Goal: Transaction & Acquisition: Purchase product/service

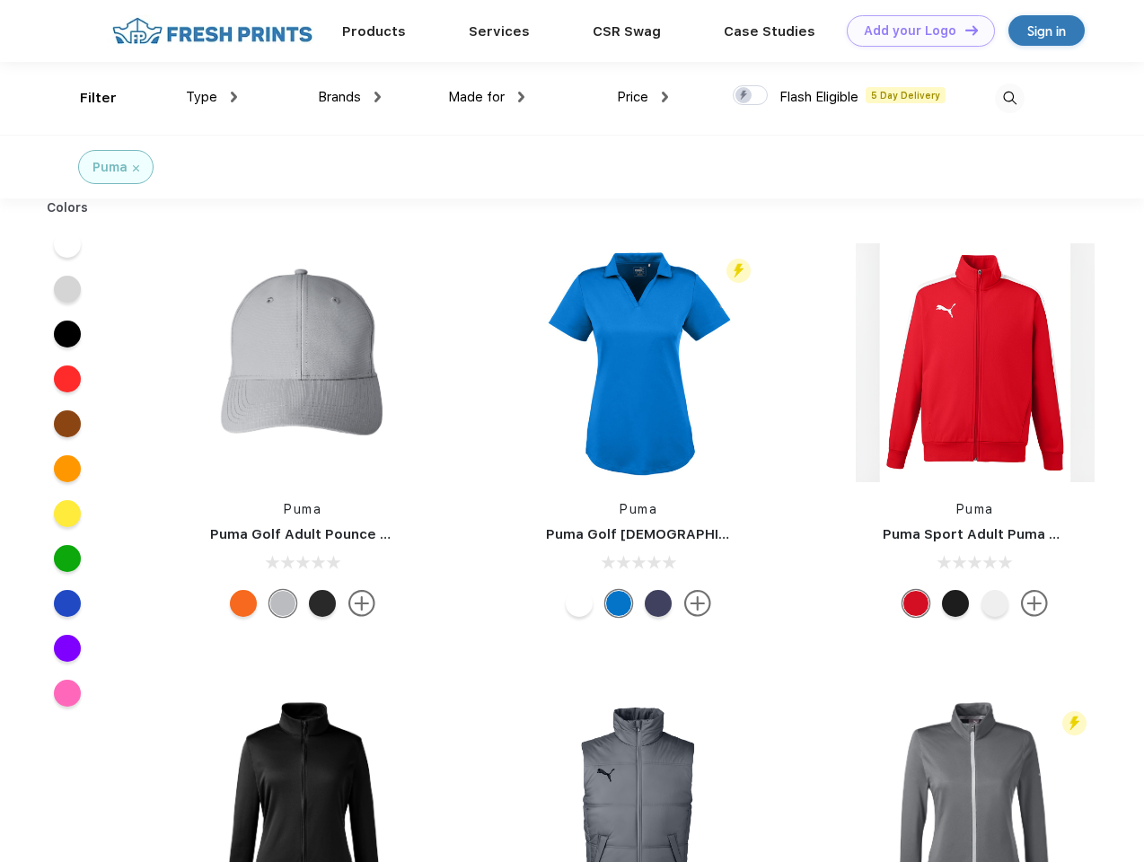
click at [914, 31] on link "Add your Logo Design Tool" at bounding box center [921, 30] width 148 height 31
click at [0, 0] on div "Design Tool" at bounding box center [0, 0] width 0 height 0
click at [963, 30] on link "Add your Logo Design Tool" at bounding box center [921, 30] width 148 height 31
click at [86, 98] on div "Filter" at bounding box center [98, 98] width 37 height 21
click at [212, 97] on span "Type" at bounding box center [201, 97] width 31 height 16
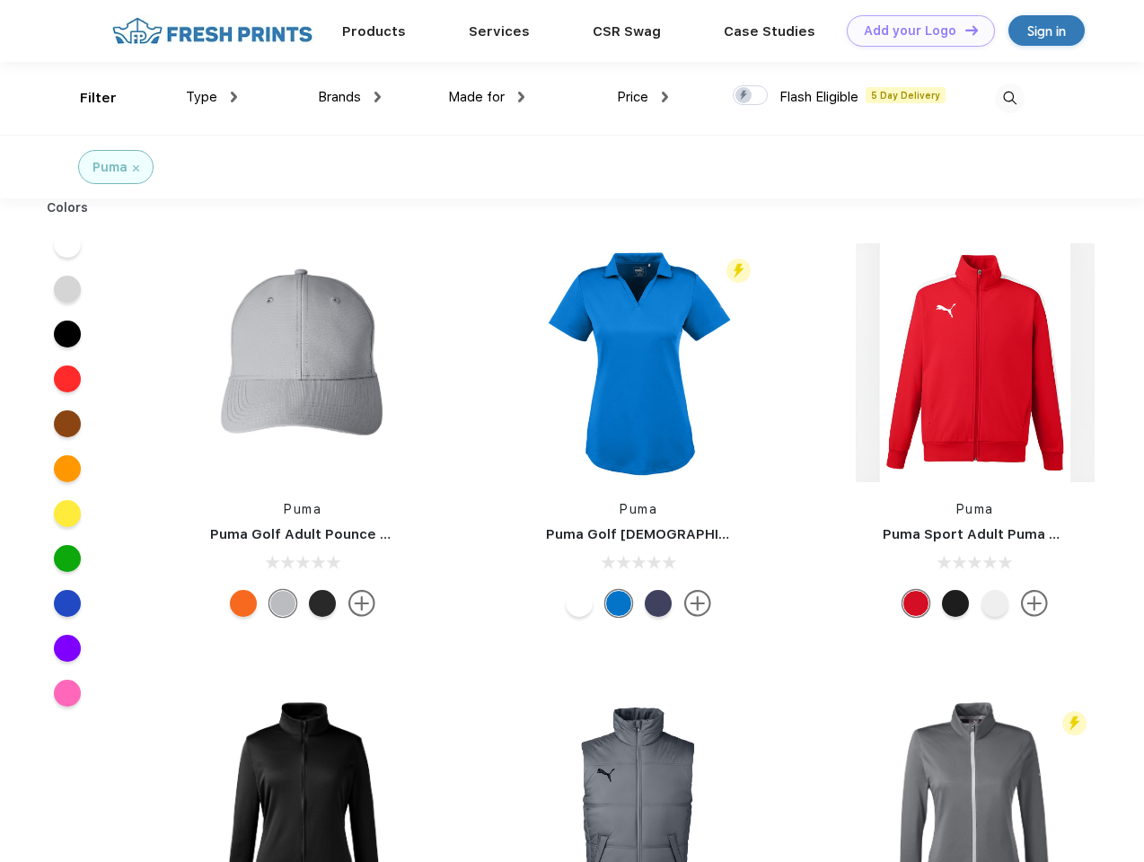
click at [349, 97] on span "Brands" at bounding box center [339, 97] width 43 height 16
click at [487, 97] on span "Made for" at bounding box center [476, 97] width 57 height 16
click at [643, 97] on span "Price" at bounding box center [632, 97] width 31 height 16
click at [751, 96] on div at bounding box center [750, 95] width 35 height 20
click at [744, 96] on input "checkbox" at bounding box center [739, 90] width 12 height 12
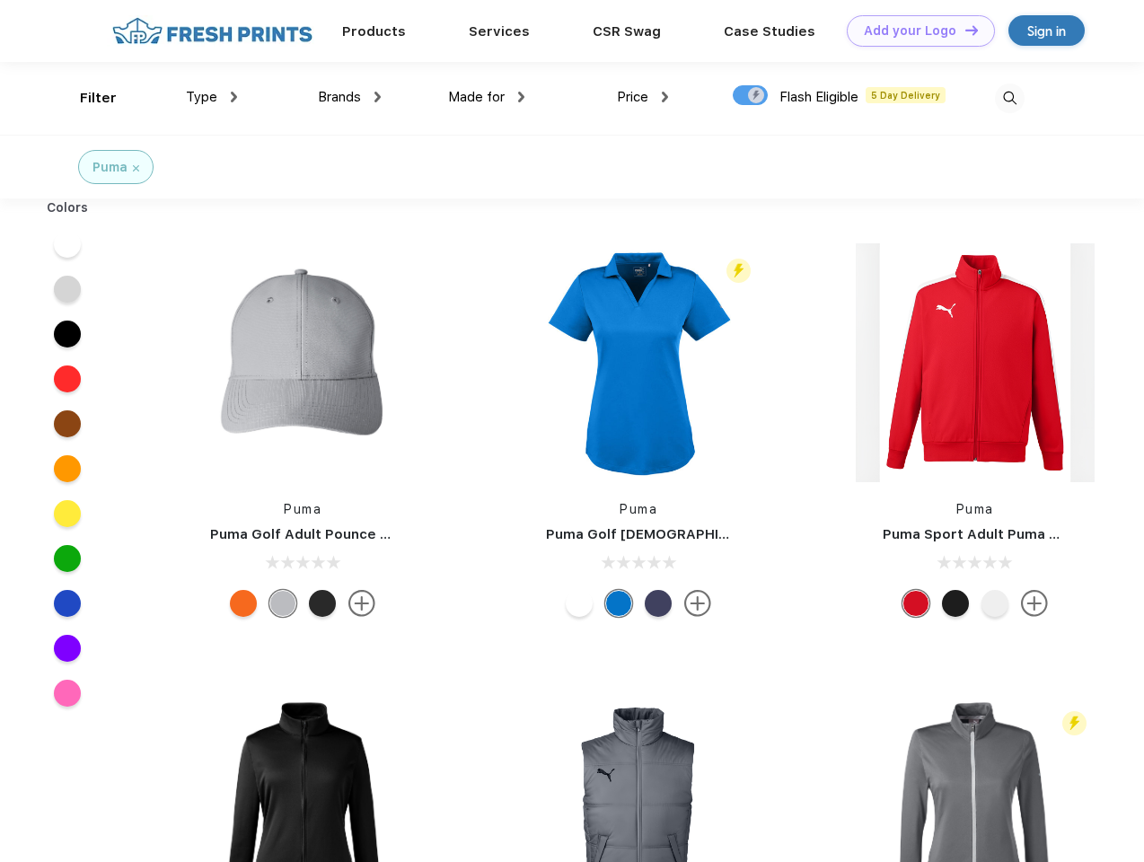
click at [1009, 98] on img at bounding box center [1010, 99] width 30 height 30
